Goal: Use online tool/utility: Utilize a website feature to perform a specific function

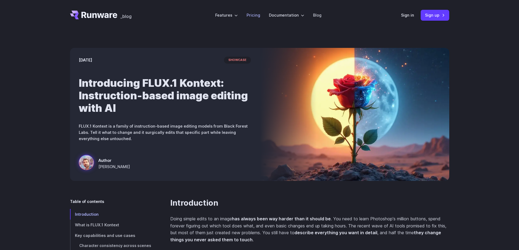
click at [260, 16] on link "Pricing" at bounding box center [254, 15] width 14 height 6
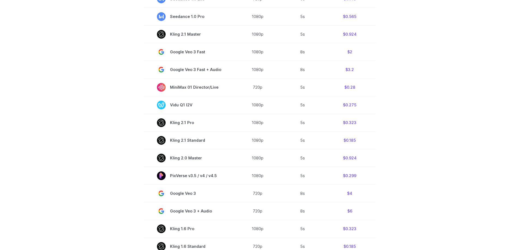
scroll to position [49, 0]
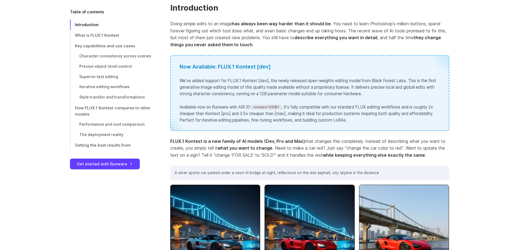
scroll to position [196, 0]
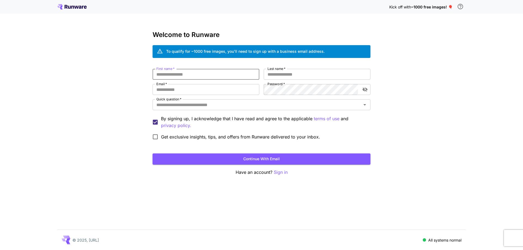
click at [194, 74] on input "First name   *" at bounding box center [206, 74] width 107 height 11
click at [169, 72] on input "First name   *" at bounding box center [206, 74] width 107 height 11
type input "*********"
type input "****"
click at [184, 90] on input "Email   *" at bounding box center [206, 89] width 107 height 11
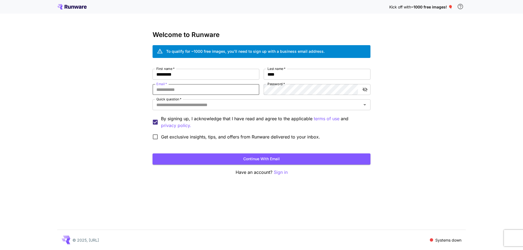
type input "**********"
drag, startPoint x: 180, startPoint y: 104, endPoint x: 184, endPoint y: 105, distance: 4.1
click at [180, 104] on input "Quick question   *" at bounding box center [257, 105] width 206 height 8
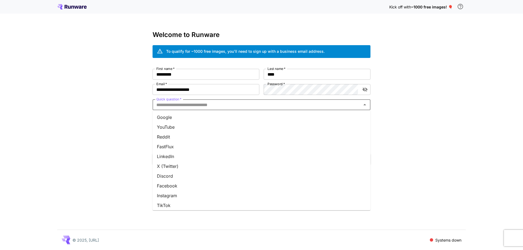
drag, startPoint x: 174, startPoint y: 118, endPoint x: 178, endPoint y: 117, distance: 5.0
click at [174, 118] on li "Google" at bounding box center [262, 118] width 218 height 10
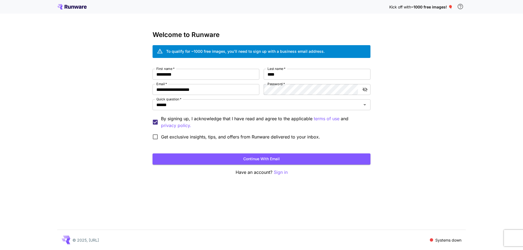
click at [259, 160] on button "Continue with email" at bounding box center [262, 159] width 218 height 11
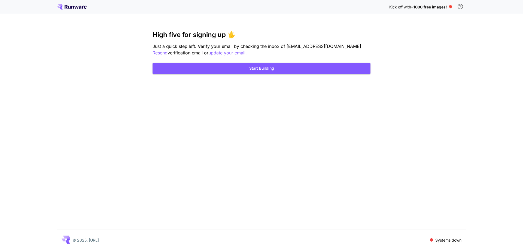
click at [177, 125] on div "Kick off with ~1000 free images! 🎈 High five for signing up 🖐️ Just a quick ste…" at bounding box center [261, 125] width 523 height 250
click at [261, 66] on button "Start Building" at bounding box center [262, 68] width 218 height 11
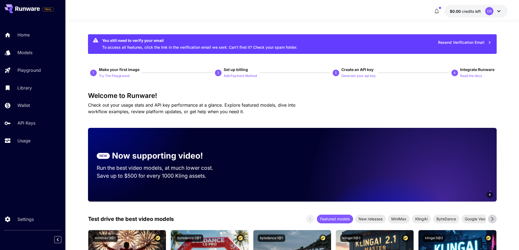
drag, startPoint x: 304, startPoint y: 30, endPoint x: 148, endPoint y: 84, distance: 164.9
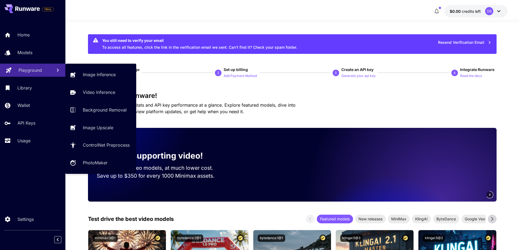
click at [30, 67] on p "Playground" at bounding box center [30, 70] width 23 height 7
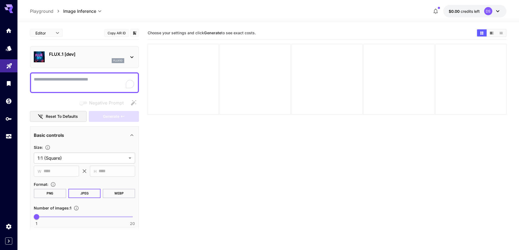
click at [62, 81] on textarea "Negative Prompt" at bounding box center [84, 82] width 101 height 13
click at [75, 59] on div "flux1d" at bounding box center [86, 60] width 75 height 5
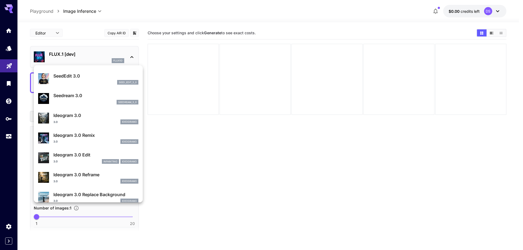
scroll to position [98, 0]
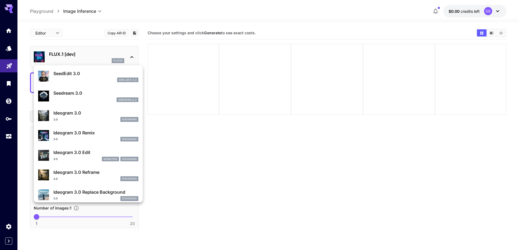
click at [239, 172] on div at bounding box center [261, 125] width 523 height 250
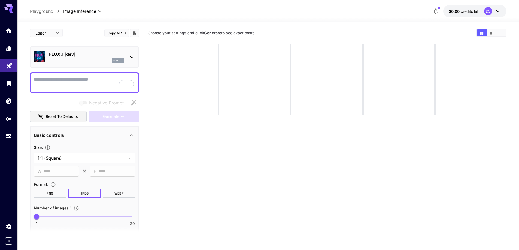
click at [63, 52] on p "FLUX.1 [dev]" at bounding box center [86, 54] width 75 height 7
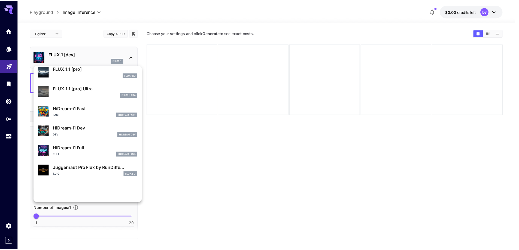
scroll to position [185, 0]
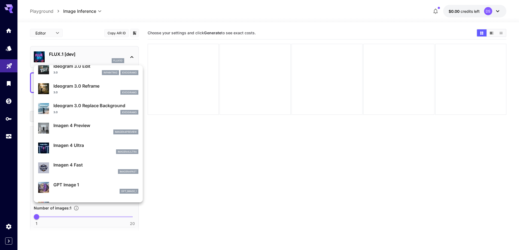
click at [246, 185] on div at bounding box center [261, 125] width 523 height 250
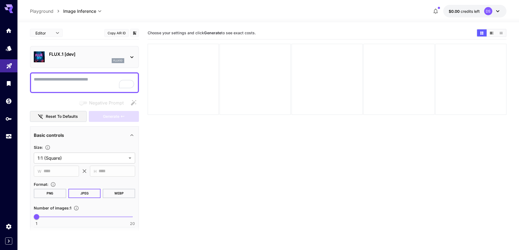
click at [94, 83] on textarea "Negative Prompt" at bounding box center [84, 82] width 101 height 13
click at [81, 83] on textarea "Negative Prompt" at bounding box center [84, 82] width 101 height 13
click at [68, 49] on div "FLUX.1 [dev] flux1d" at bounding box center [84, 57] width 101 height 17
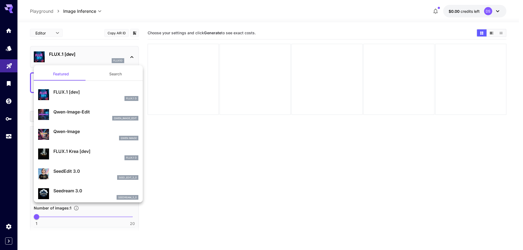
drag, startPoint x: 229, startPoint y: 96, endPoint x: 226, endPoint y: 103, distance: 7.9
click at [229, 96] on div at bounding box center [261, 125] width 523 height 250
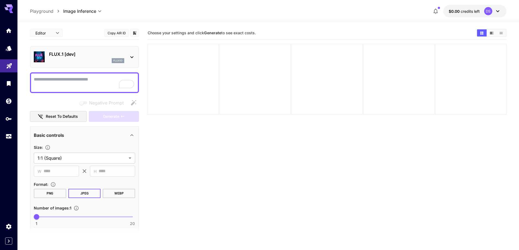
click at [72, 78] on textarea "Negative Prompt" at bounding box center [84, 82] width 101 height 13
click at [99, 77] on textarea "Negative Prompt" at bounding box center [84, 82] width 101 height 13
click at [74, 32] on div "Editor **** ​ Copy AIR ID" at bounding box center [84, 33] width 109 height 13
click at [213, 155] on section "Choose your settings and click Generate to see exact costs." at bounding box center [327, 152] width 359 height 250
click at [177, 79] on div at bounding box center [183, 79] width 71 height 71
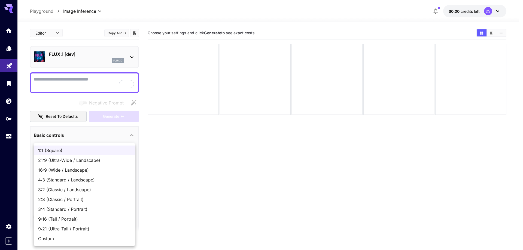
click at [60, 159] on body "**********" at bounding box center [261, 146] width 523 height 293
click at [307, 157] on div at bounding box center [261, 125] width 523 height 250
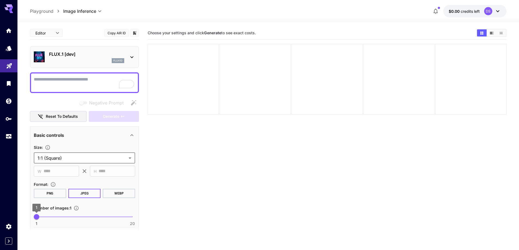
drag, startPoint x: 36, startPoint y: 218, endPoint x: 21, endPoint y: 216, distance: 15.6
click at [21, 216] on section "**********" at bounding box center [268, 157] width 502 height 271
click at [60, 90] on div at bounding box center [84, 82] width 109 height 21
click at [62, 83] on textarea "Negative Prompt" at bounding box center [84, 82] width 101 height 13
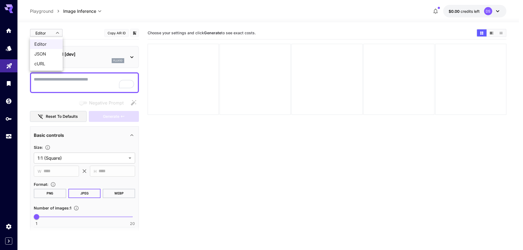
click at [50, 32] on body "**********" at bounding box center [261, 146] width 523 height 293
click at [94, 24] on div at bounding box center [261, 125] width 523 height 250
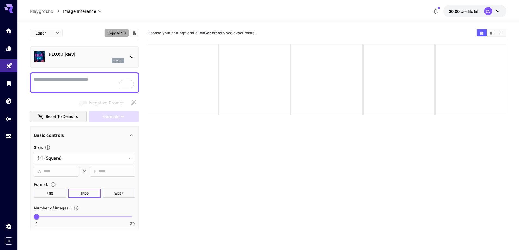
click at [120, 35] on button "Copy AIR ID" at bounding box center [116, 33] width 25 height 8
click at [182, 147] on section "Choose your settings and click Generate to see exact costs." at bounding box center [327, 152] width 359 height 250
click at [78, 85] on textarea "Negative Prompt" at bounding box center [84, 82] width 101 height 13
click at [80, 71] on div "**********" at bounding box center [84, 186] width 109 height 319
click at [84, 75] on div at bounding box center [84, 82] width 109 height 21
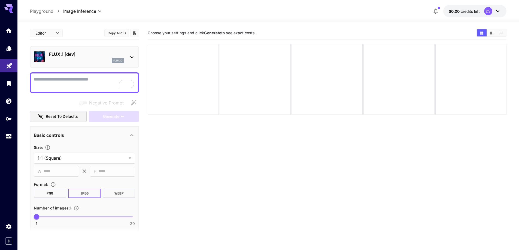
click at [90, 82] on textarea "Negative Prompt" at bounding box center [84, 82] width 101 height 13
paste textarea "**********"
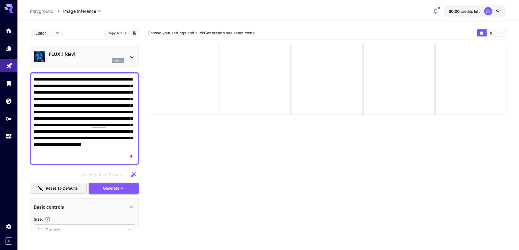
type textarea "**********"
click at [102, 186] on button "Generate" at bounding box center [114, 188] width 50 height 11
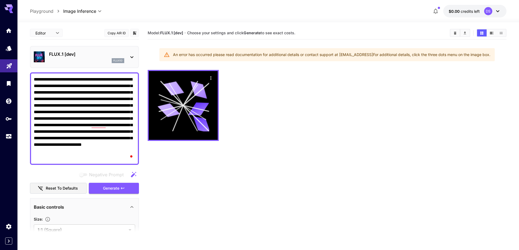
click at [287, 133] on div at bounding box center [327, 105] width 359 height 71
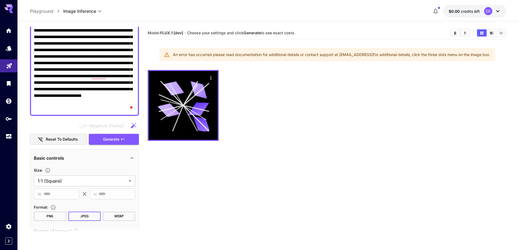
scroll to position [0, 0]
